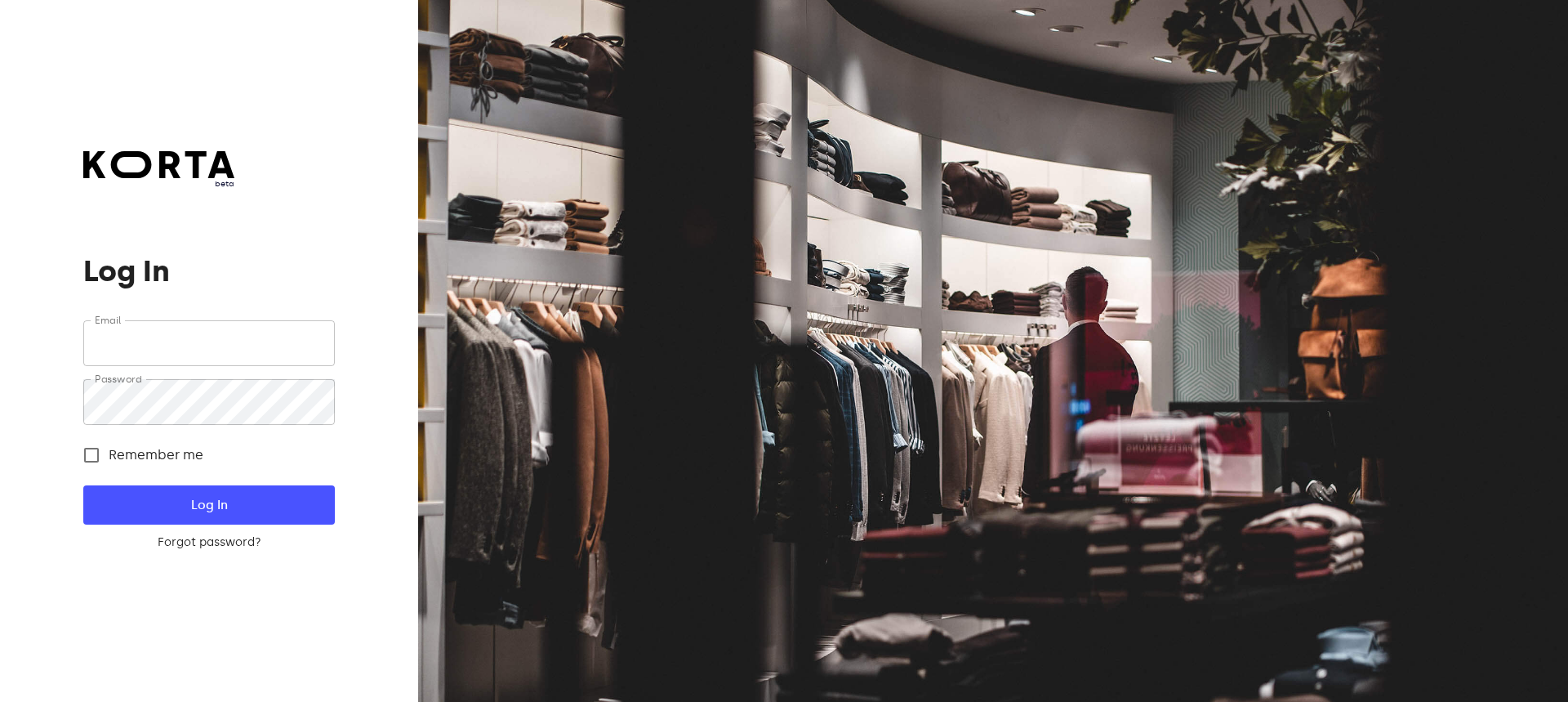
type input "[EMAIL_ADDRESS][DOMAIN_NAME]"
click at [233, 508] on span "Log In" at bounding box center [209, 504] width 198 height 21
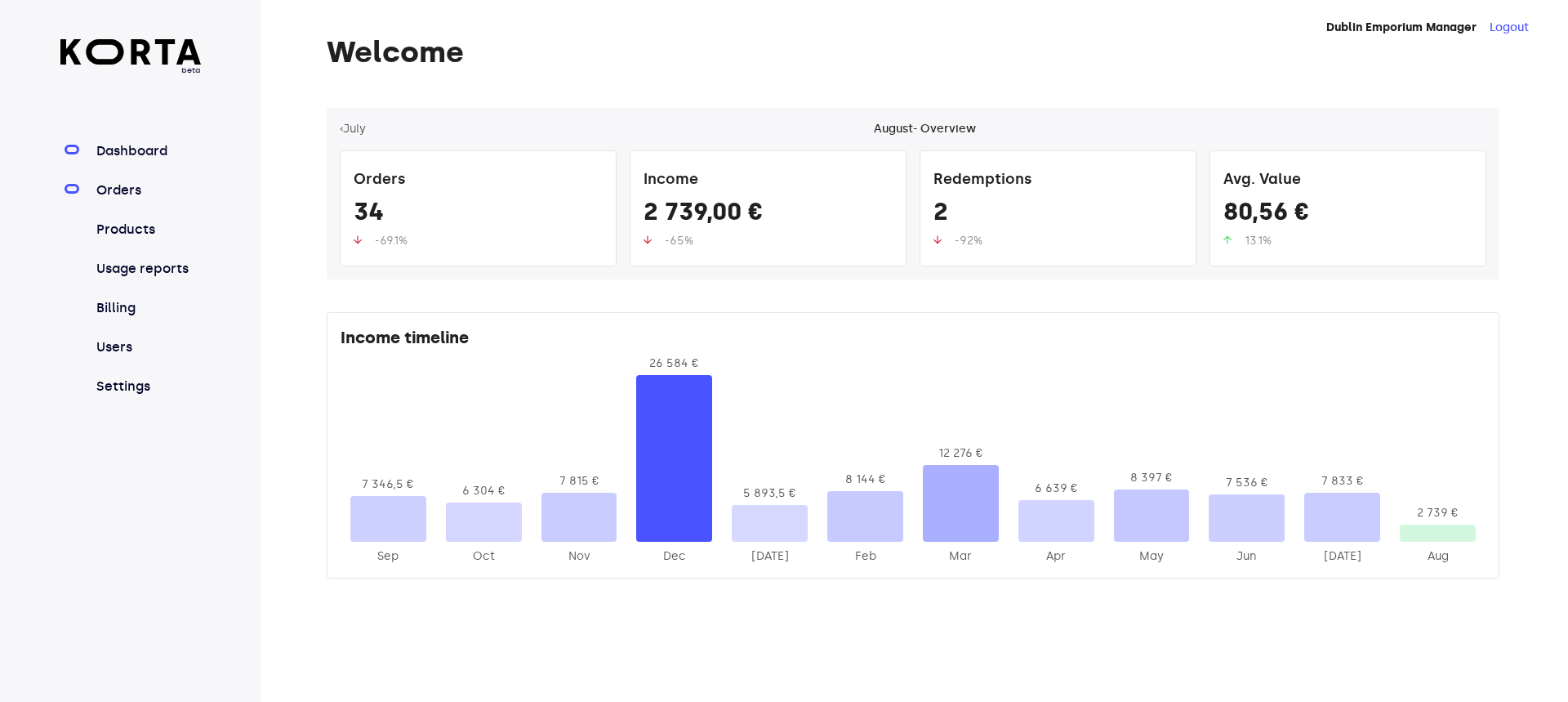
click at [110, 196] on link "Orders" at bounding box center [147, 190] width 109 height 20
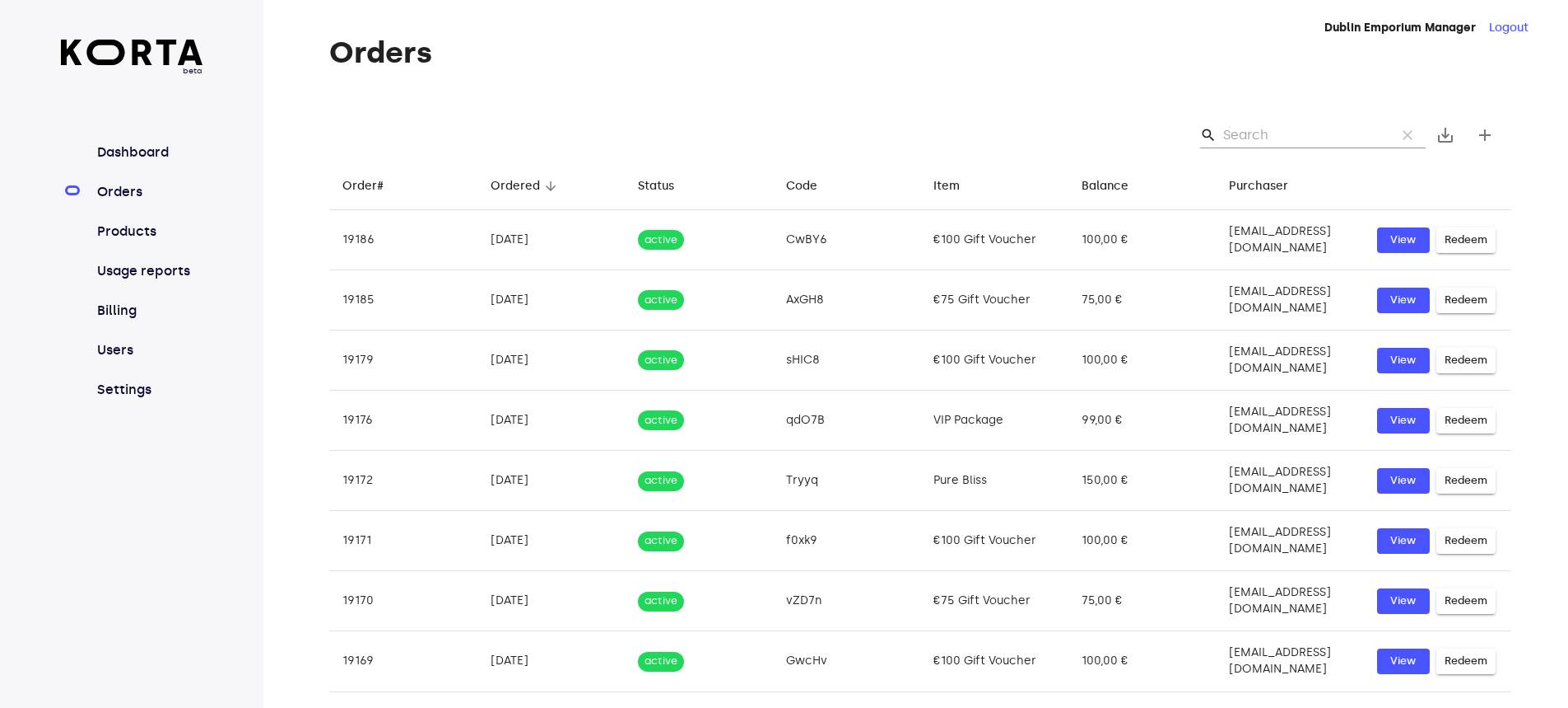
click at [1257, 135] on input "Search" at bounding box center [1304, 135] width 160 height 26
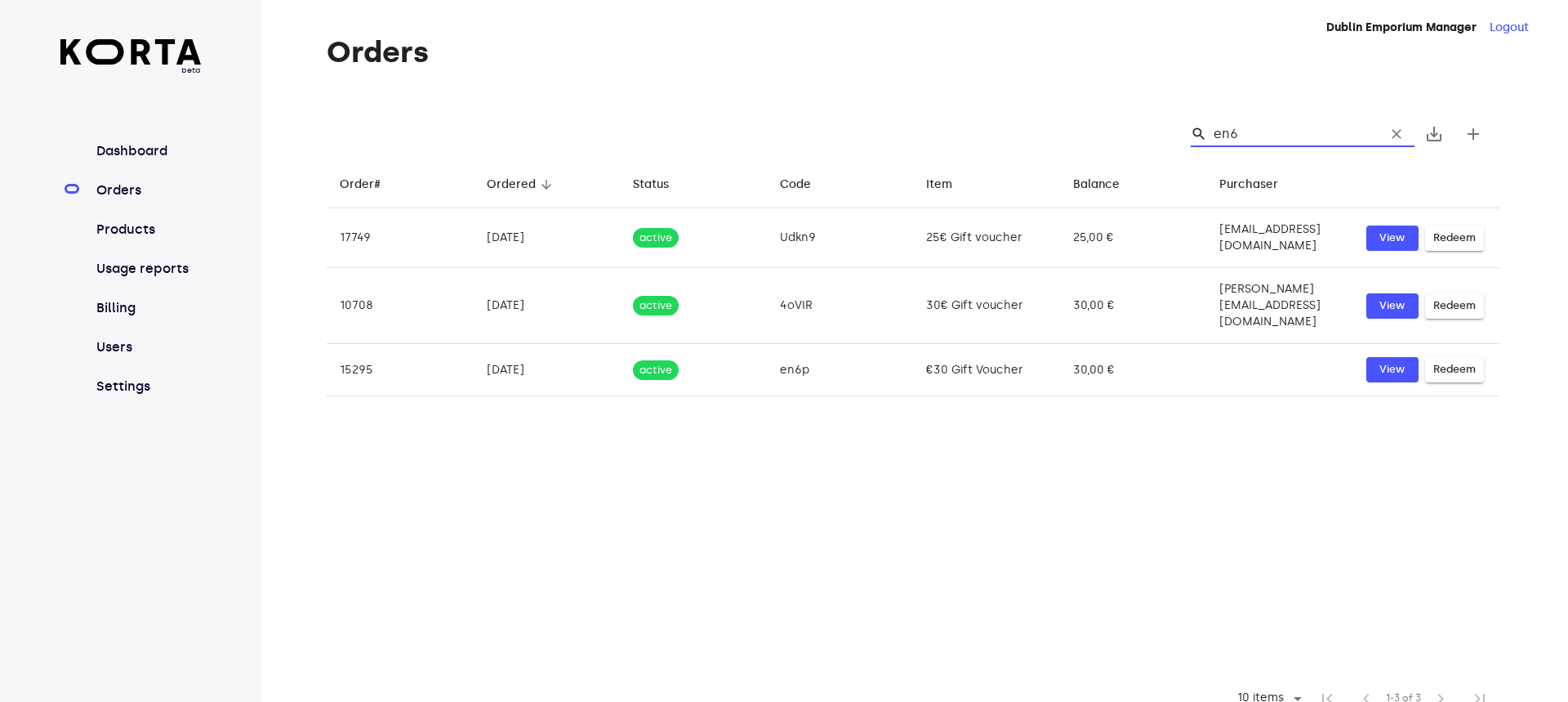
type input "en6p"
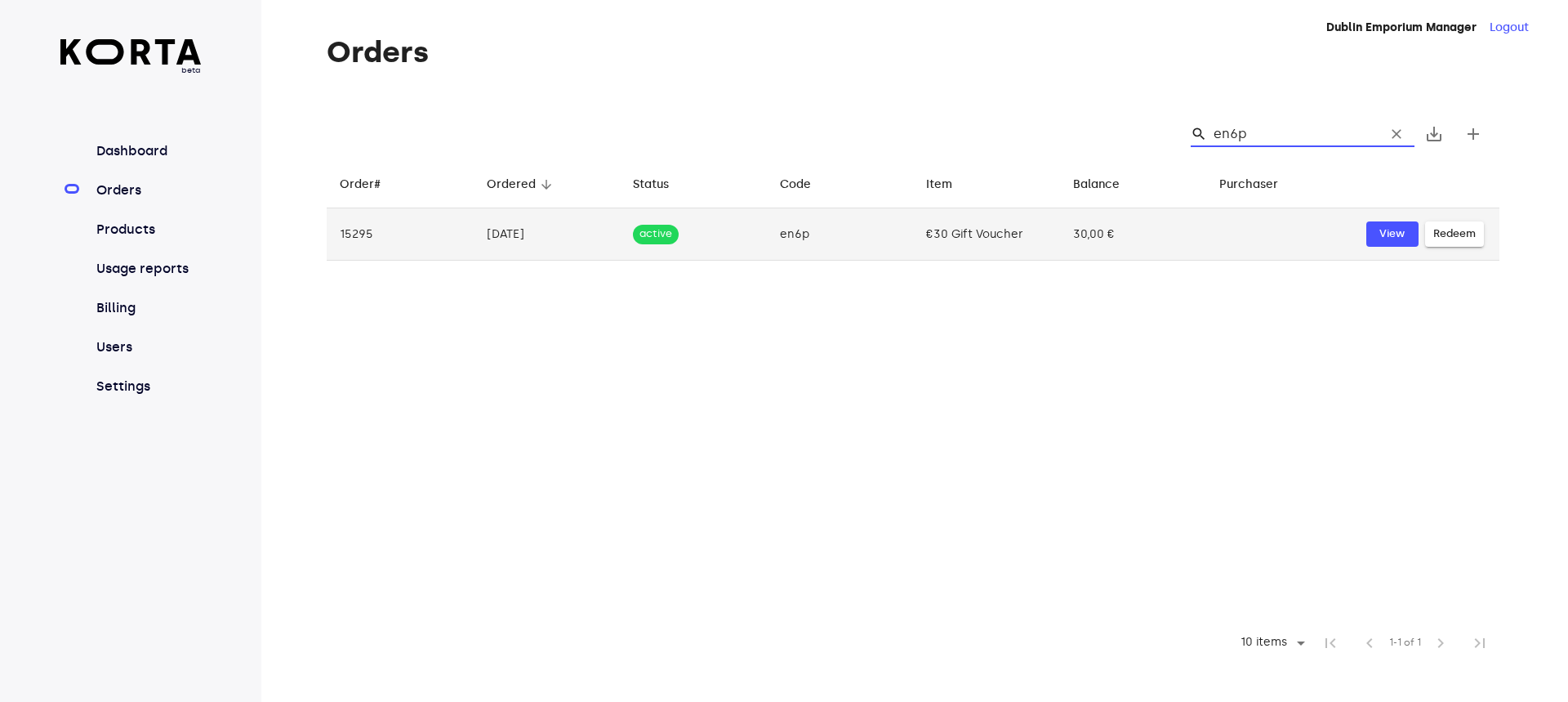
click at [1451, 233] on span "Redeem" at bounding box center [1454, 234] width 43 height 19
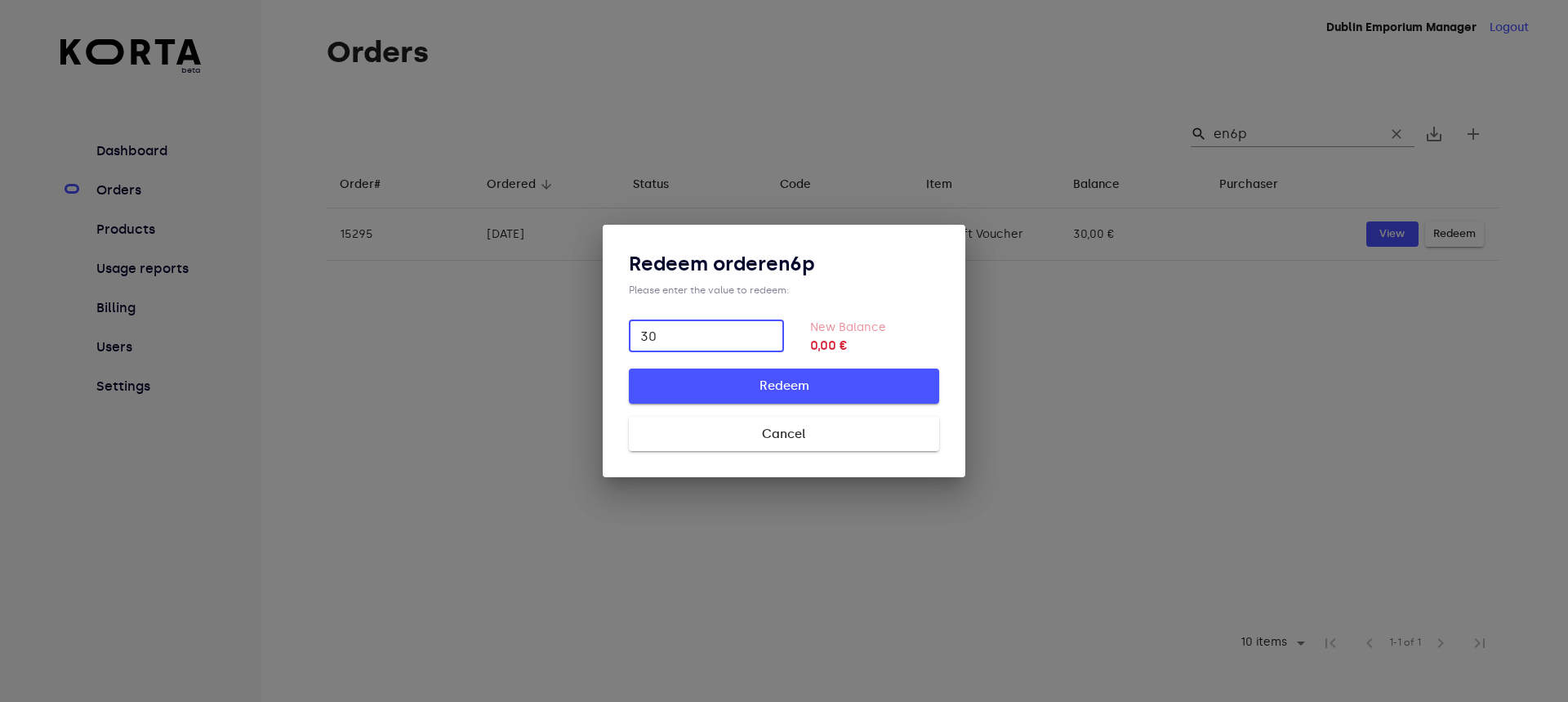
type input "30"
click at [779, 385] on span "Redeem" at bounding box center [783, 385] width 258 height 21
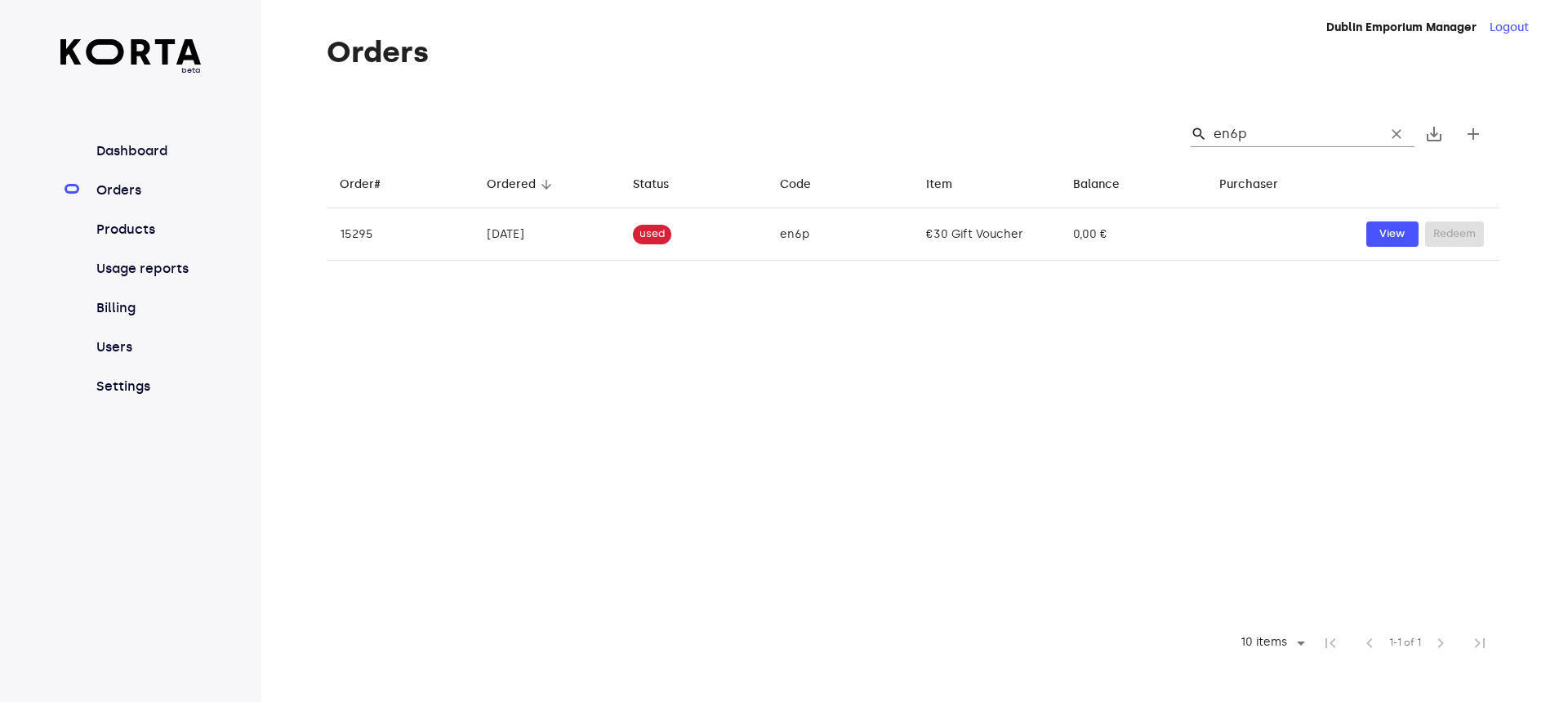
click at [1293, 128] on input "en6p" at bounding box center [1293, 134] width 158 height 26
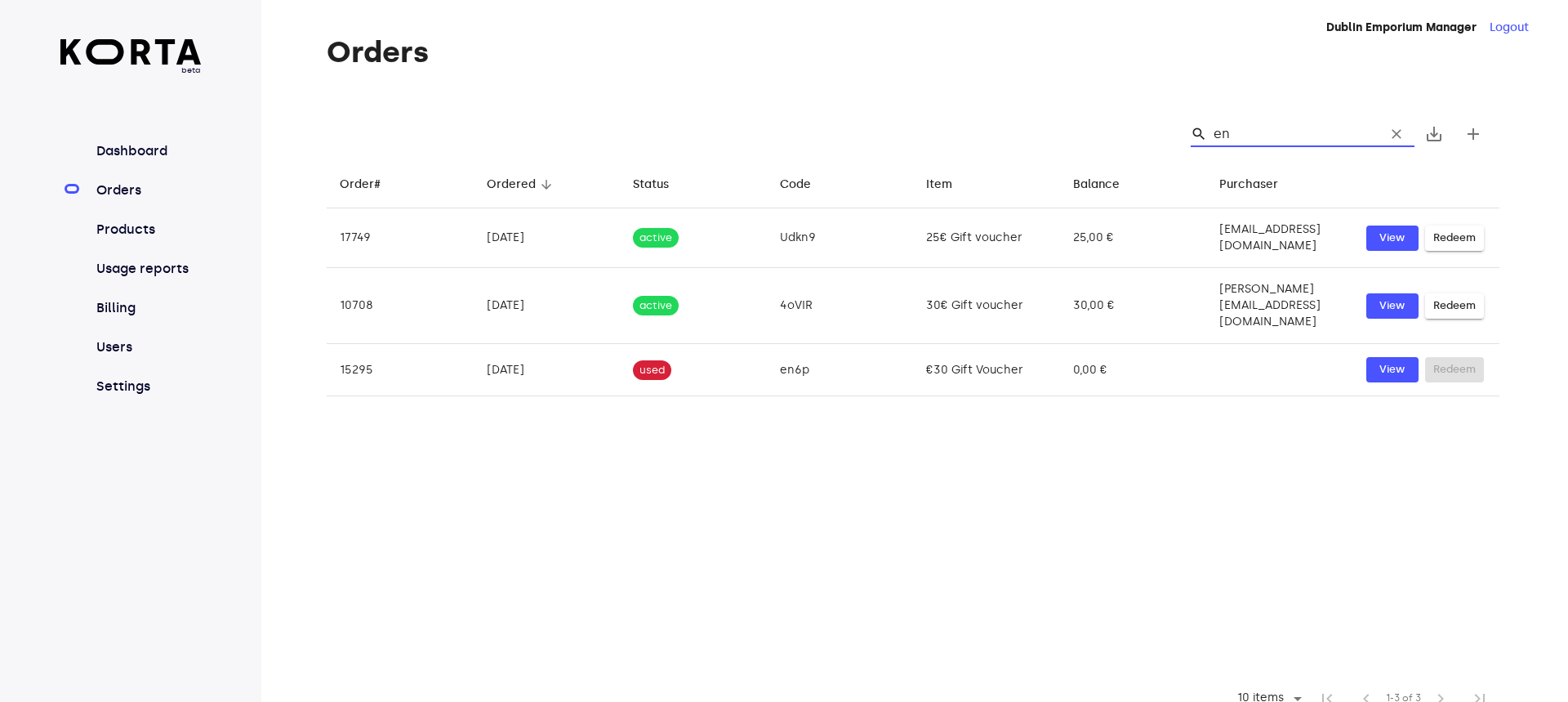
type input "e"
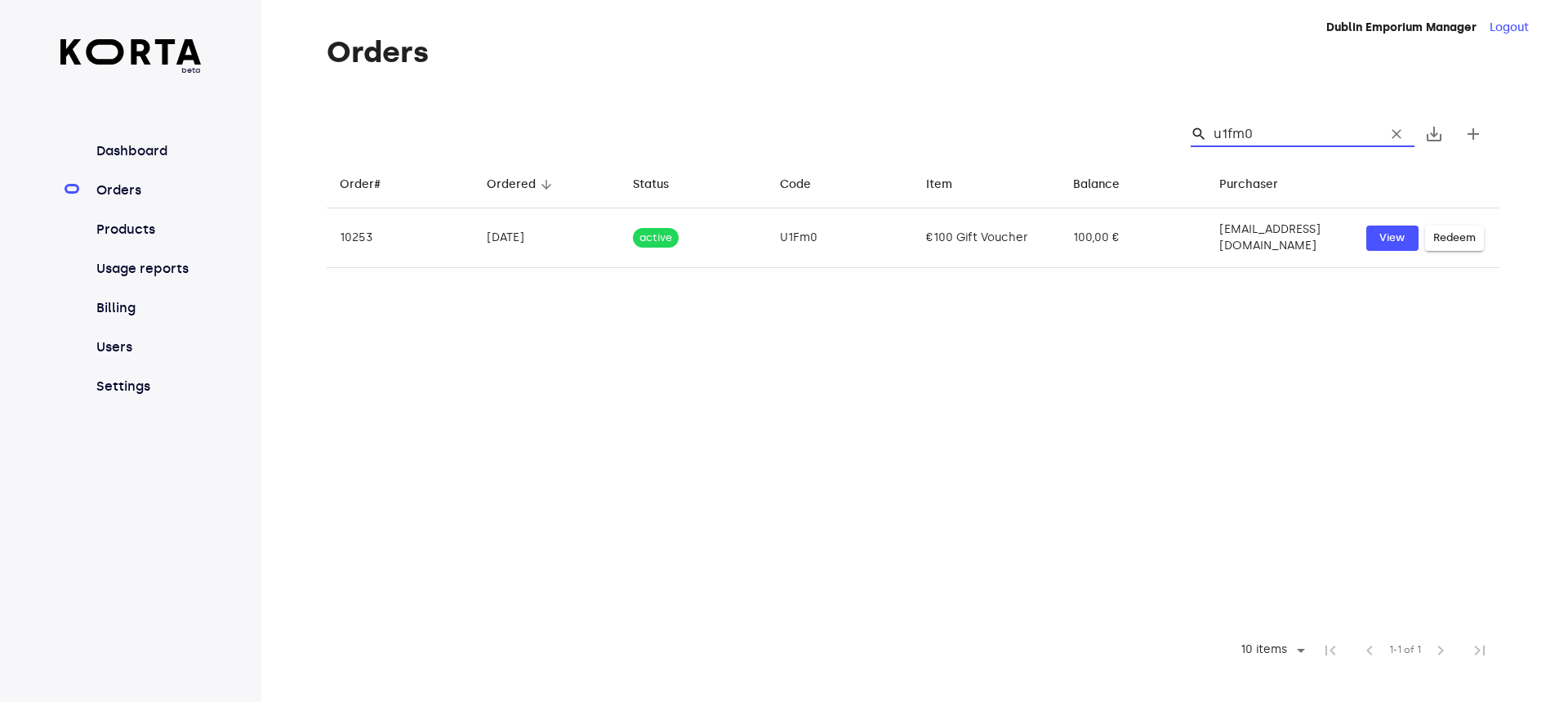
drag, startPoint x: 1268, startPoint y: 136, endPoint x: 1214, endPoint y: 111, distance: 59.5
click at [1214, 111] on div "search u1fm0 clear save_alt add" at bounding box center [913, 134] width 1172 height 52
type input "u1fm0"
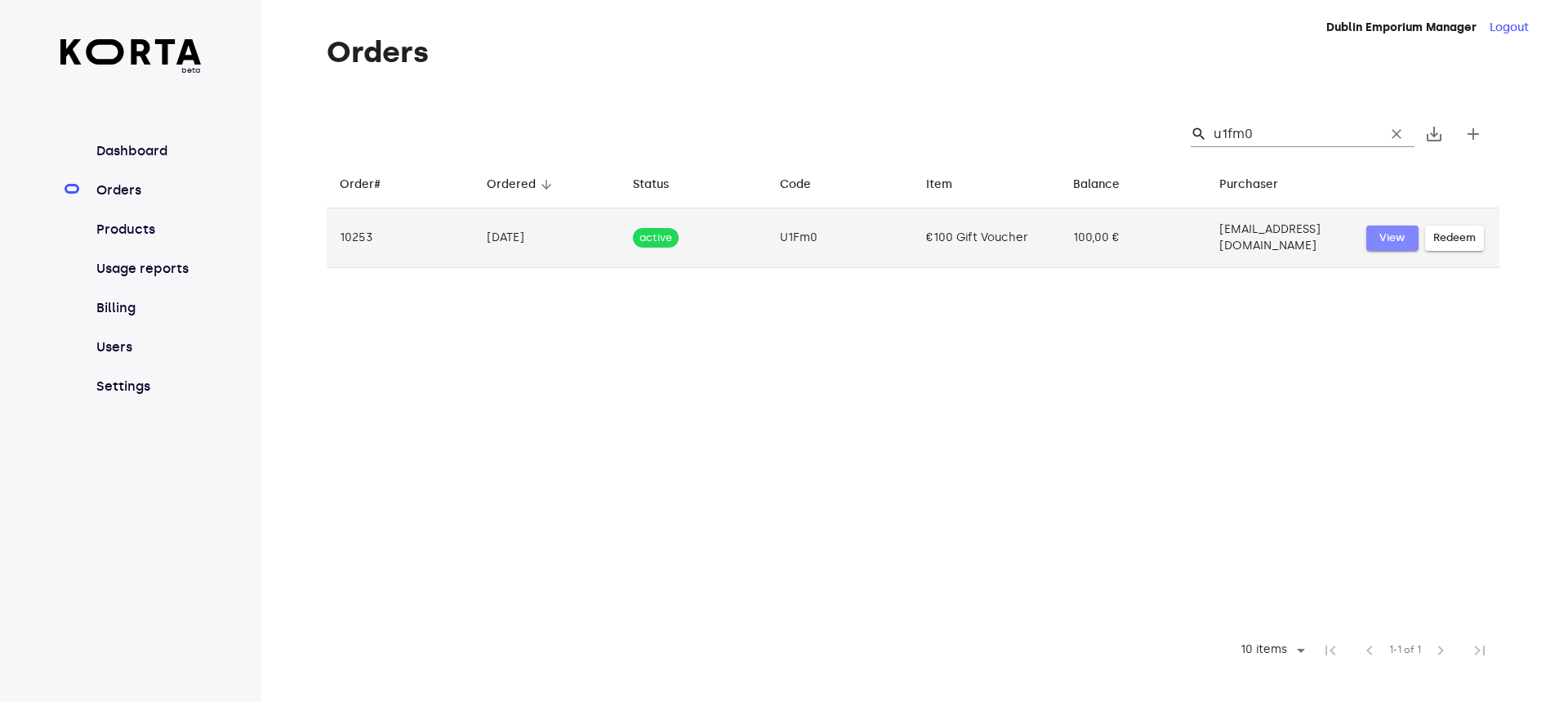
click at [1377, 230] on span "View" at bounding box center [1392, 238] width 36 height 19
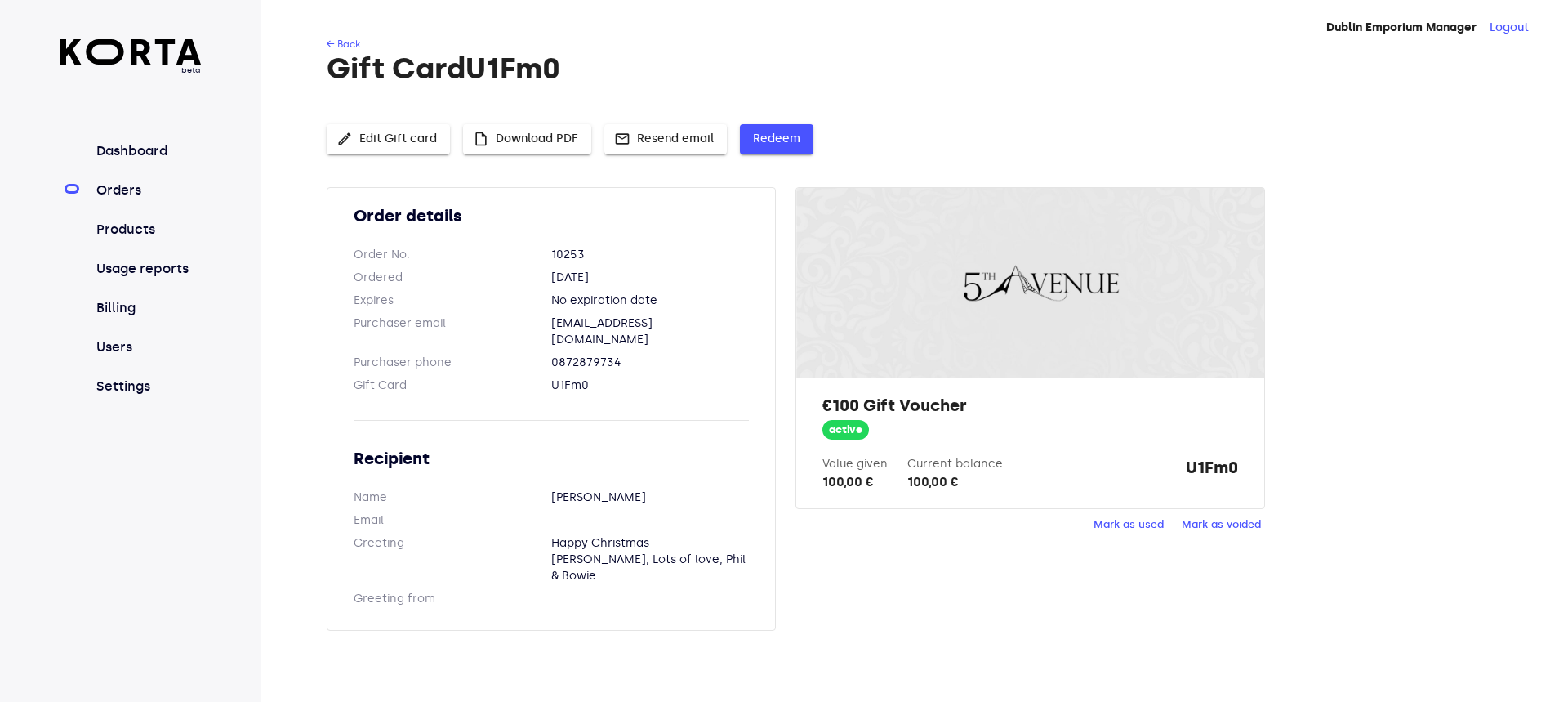
click at [778, 129] on span "Redeem" at bounding box center [776, 139] width 48 height 21
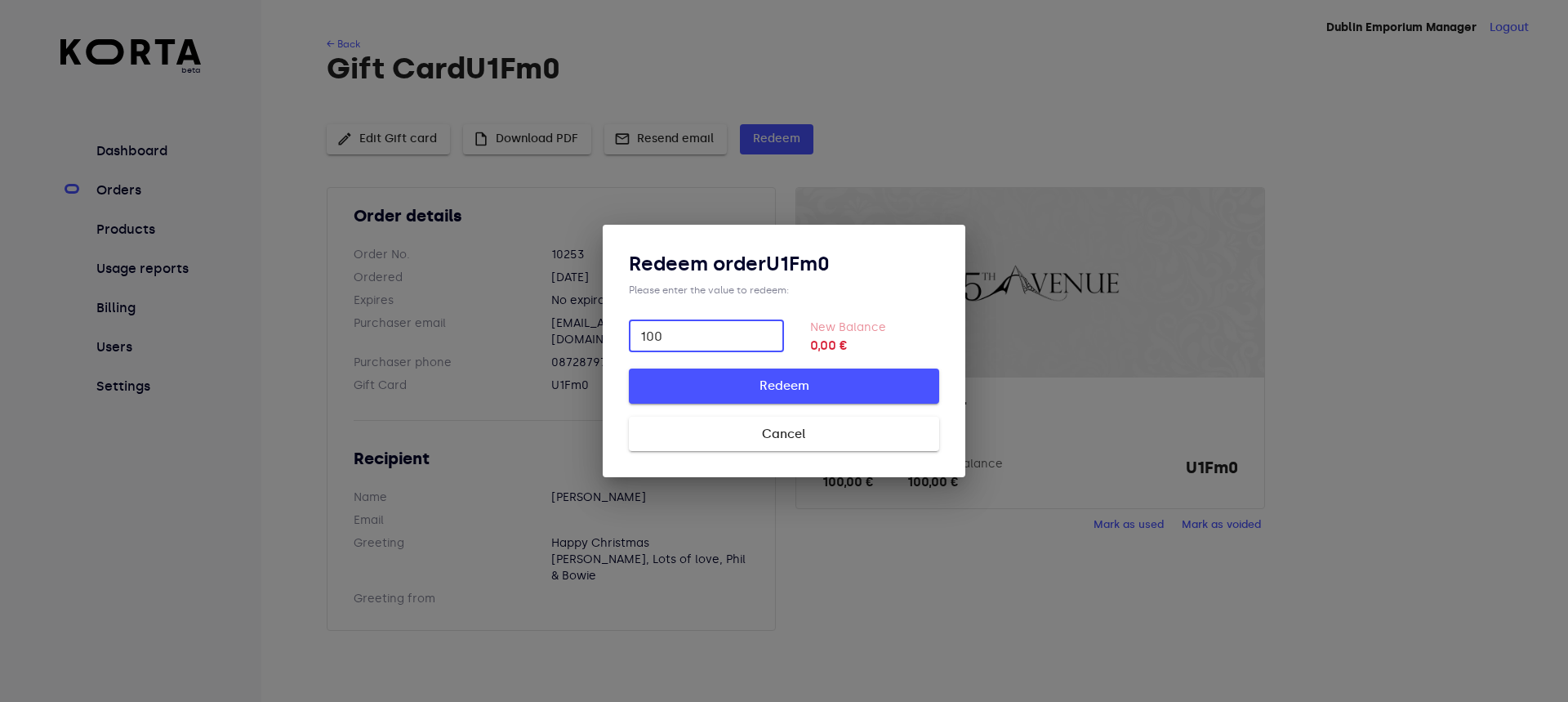
type input "100"
click at [778, 383] on span "Redeem" at bounding box center [783, 385] width 258 height 21
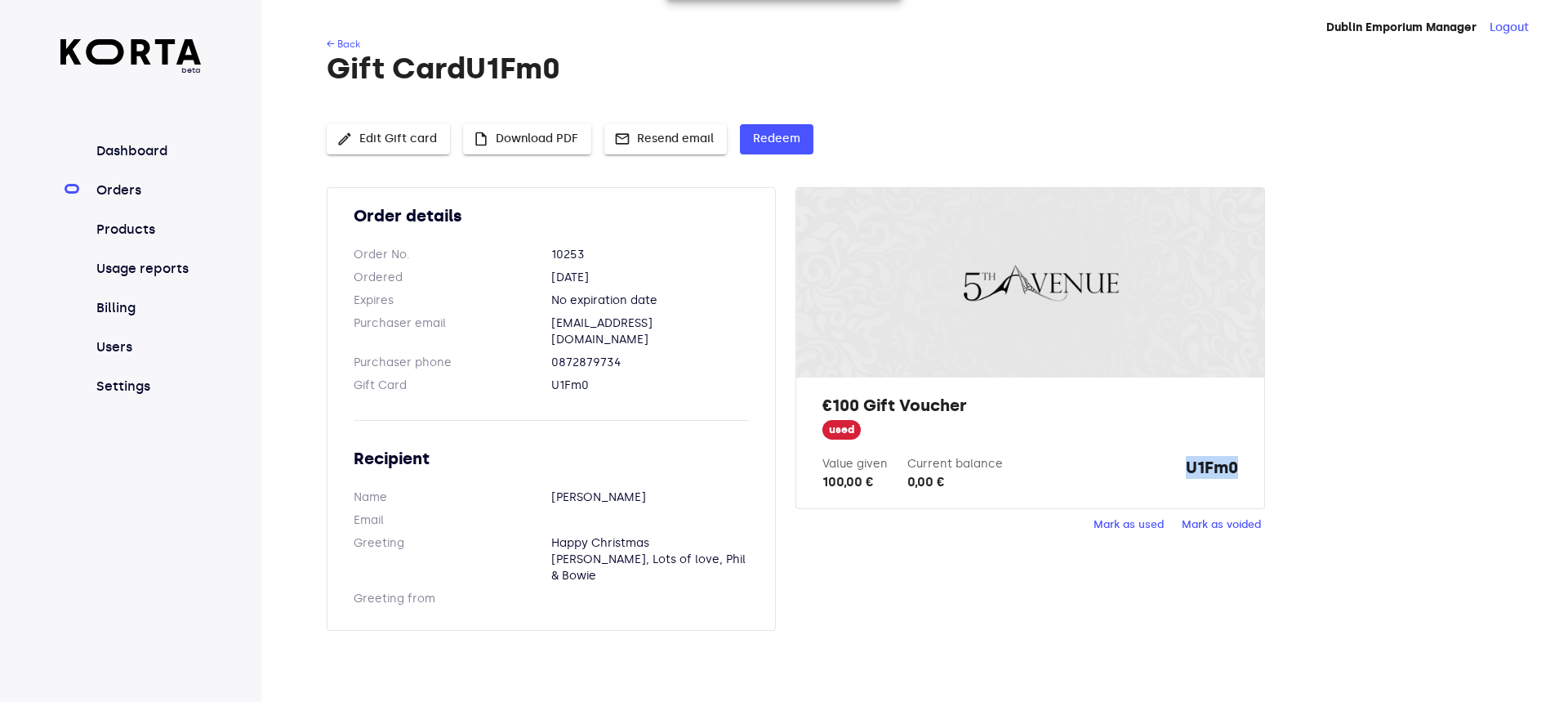
drag, startPoint x: 1224, startPoint y: 464, endPoint x: 1187, endPoint y: 457, distance: 37.7
click at [1187, 457] on div "€100 Gift Voucher used Value given 100,00 € Current balance 0,00 € U1Fm0" at bounding box center [1029, 443] width 467 height 131
copy strong "U1Fm0"
